Goal: Register for event/course: Sign up to attend an event or enroll in a course

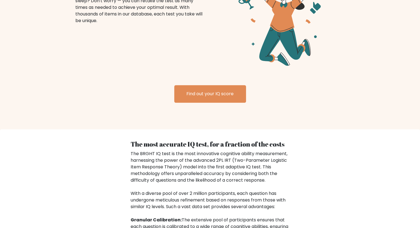
scroll to position [827, 0]
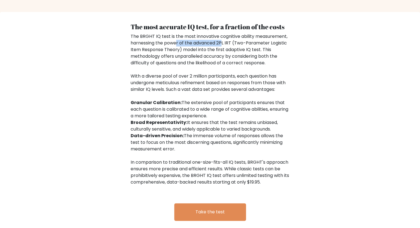
drag, startPoint x: 177, startPoint y: 35, endPoint x: 225, endPoint y: 38, distance: 47.4
click at [225, 38] on div "The BRGHT IQ test is the most innovative cognitive ability measurement, harness…" at bounding box center [210, 109] width 159 height 153
drag, startPoint x: 156, startPoint y: 43, endPoint x: 178, endPoint y: 45, distance: 21.3
click at [178, 45] on div "The BRGHT IQ test is the most innovative cognitive ability measurement, harness…" at bounding box center [210, 109] width 159 height 153
drag, startPoint x: 159, startPoint y: 96, endPoint x: 213, endPoint y: 97, distance: 53.9
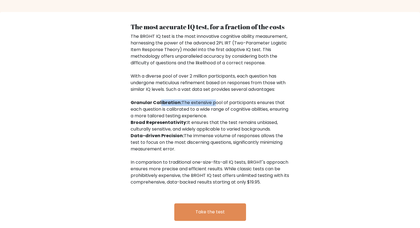
click at [213, 97] on div "The BRGHT IQ test is the most innovative cognitive ability measurement, harness…" at bounding box center [210, 109] width 159 height 153
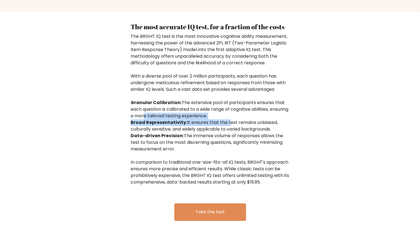
drag, startPoint x: 161, startPoint y: 110, endPoint x: 227, endPoint y: 114, distance: 65.9
click at [227, 114] on div "The BRGHT IQ test is the most innovative cognitive ability measurement, harness…" at bounding box center [210, 109] width 159 height 153
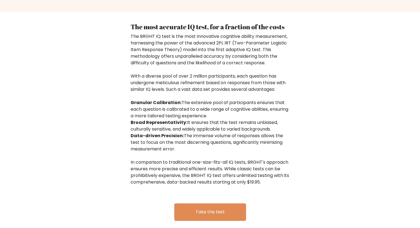
click at [196, 105] on div "The BRGHT IQ test is the most innovative cognitive ability measurement, harness…" at bounding box center [210, 109] width 159 height 153
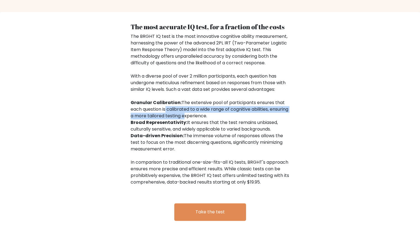
drag, startPoint x: 164, startPoint y: 101, endPoint x: 205, endPoint y: 111, distance: 41.3
click at [205, 111] on div "The BRGHT IQ test is the most innovative cognitive ability measurement, harness…" at bounding box center [210, 109] width 159 height 153
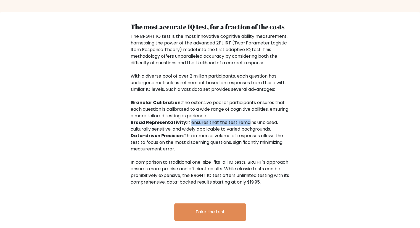
drag, startPoint x: 188, startPoint y: 116, endPoint x: 250, endPoint y: 116, distance: 61.9
click at [250, 116] on div "The BRGHT IQ test is the most innovative cognitive ability measurement, harness…" at bounding box center [210, 109] width 159 height 153
drag, startPoint x: 260, startPoint y: 116, endPoint x: 270, endPoint y: 119, distance: 10.3
click at [270, 119] on div "The BRGHT IQ test is the most innovative cognitive ability measurement, harness…" at bounding box center [210, 109] width 159 height 153
drag, startPoint x: 155, startPoint y: 123, endPoint x: 213, endPoint y: 124, distance: 58.0
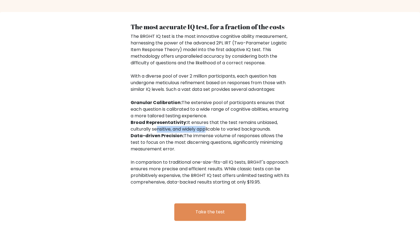
click at [213, 124] on div "The BRGHT IQ test is the most innovative cognitive ability measurement, harness…" at bounding box center [210, 109] width 159 height 153
drag, startPoint x: 194, startPoint y: 129, endPoint x: 256, endPoint y: 130, distance: 62.8
click at [256, 130] on div "The BRGHT IQ test is the most innovative cognitive ability measurement, harness…" at bounding box center [210, 109] width 159 height 153
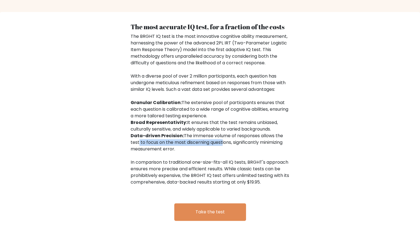
drag, startPoint x: 136, startPoint y: 135, endPoint x: 224, endPoint y: 135, distance: 87.6
click at [224, 135] on div "The BRGHT IQ test is the most innovative cognitive ability measurement, harness…" at bounding box center [210, 109] width 159 height 153
drag, startPoint x: 142, startPoint y: 141, endPoint x: 169, endPoint y: 142, distance: 27.4
click at [169, 142] on div "The BRGHT IQ test is the most innovative cognitive ability measurement, harness…" at bounding box center [210, 109] width 159 height 153
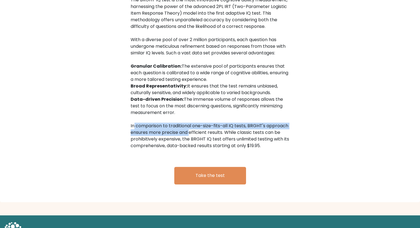
drag, startPoint x: 132, startPoint y: 119, endPoint x: 190, endPoint y: 122, distance: 58.7
click at [190, 122] on div "The BRGHT IQ test is the most innovative cognitive ability measurement, harness…" at bounding box center [210, 73] width 159 height 153
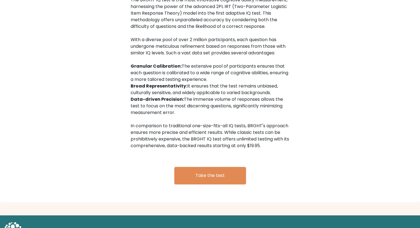
click at [215, 122] on div "The BRGHT IQ test is the most innovative cognitive ability measurement, harness…" at bounding box center [210, 73] width 159 height 153
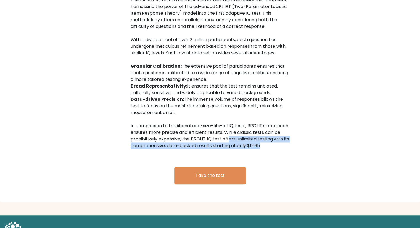
drag, startPoint x: 227, startPoint y: 132, endPoint x: 259, endPoint y: 140, distance: 33.0
click at [259, 140] on div "The BRGHT IQ test is the most innovative cognitive ability measurement, harness…" at bounding box center [210, 73] width 159 height 153
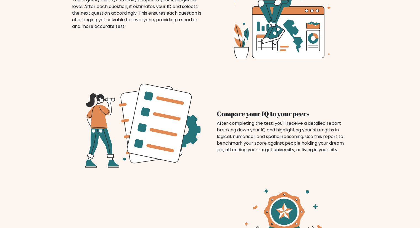
scroll to position [0, 0]
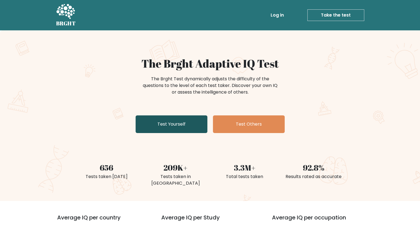
click at [173, 129] on link "Test Yourself" at bounding box center [172, 125] width 72 height 18
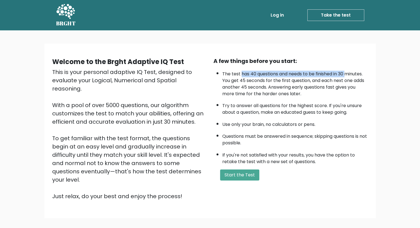
drag, startPoint x: 241, startPoint y: 72, endPoint x: 347, endPoint y: 72, distance: 106.1
click at [347, 72] on li "The test has 40 questions and needs to be finished in 30 minutes. You get 45 se…" at bounding box center [295, 82] width 146 height 29
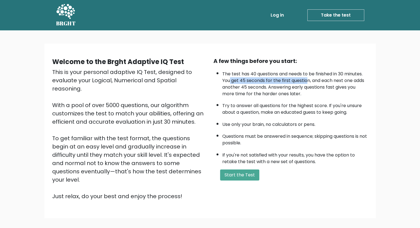
drag, startPoint x: 230, startPoint y: 82, endPoint x: 308, endPoint y: 79, distance: 78.3
click at [308, 79] on li "The test has 40 questions and needs to be finished in 30 minutes. You get 45 se…" at bounding box center [295, 82] width 146 height 29
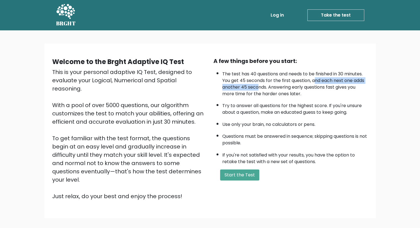
drag, startPoint x: 316, startPoint y: 81, endPoint x: 260, endPoint y: 87, distance: 56.7
click at [260, 87] on li "The test has 40 questions and needs to be finished in 30 minutes. You get 45 se…" at bounding box center [295, 82] width 146 height 29
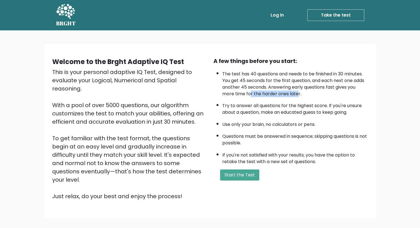
drag, startPoint x: 251, startPoint y: 93, endPoint x: 297, endPoint y: 93, distance: 46.7
click at [297, 93] on li "The test has 40 questions and needs to be finished in 30 minutes. You get 45 se…" at bounding box center [295, 82] width 146 height 29
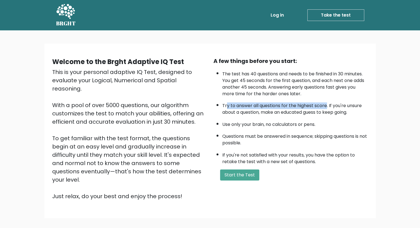
drag, startPoint x: 226, startPoint y: 106, endPoint x: 327, endPoint y: 106, distance: 102.0
click at [327, 106] on li "Try to answer all questions for the highest score. If you're unsure about a que…" at bounding box center [295, 108] width 146 height 16
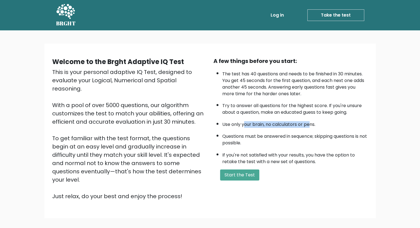
drag, startPoint x: 244, startPoint y: 122, endPoint x: 312, endPoint y: 124, distance: 67.8
click at [312, 124] on li "Use only your brain, no calculators or pens." at bounding box center [295, 123] width 146 height 9
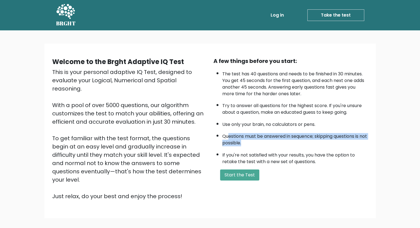
drag, startPoint x: 227, startPoint y: 135, endPoint x: 278, endPoint y: 138, distance: 50.6
click at [278, 138] on li "Questions must be answered in sequence; skipping questions is not possible." at bounding box center [295, 138] width 146 height 16
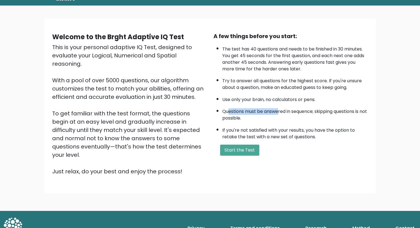
drag, startPoint x: 104, startPoint y: 50, endPoint x: 200, endPoint y: 59, distance: 96.1
click at [200, 59] on div "This is your personal adaptive IQ Test, designed to evaluate your Logical, Nume…" at bounding box center [129, 109] width 155 height 133
